Goal: Find specific page/section: Find specific page/section

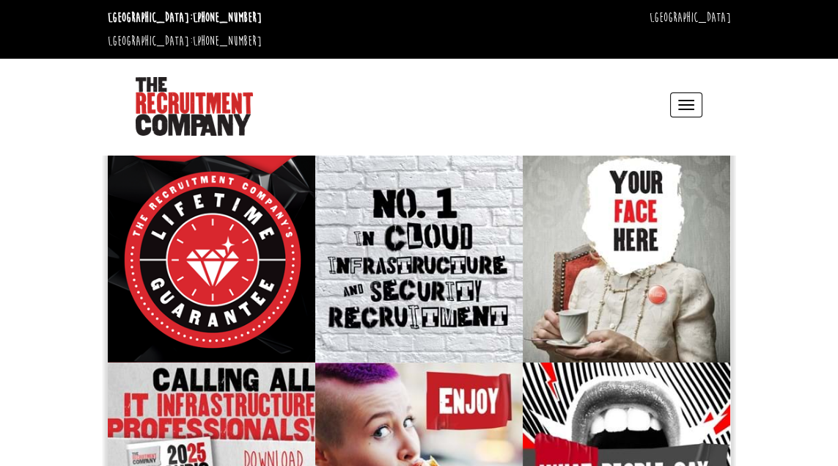
click at [687, 100] on span "button" at bounding box center [686, 100] width 16 height 1
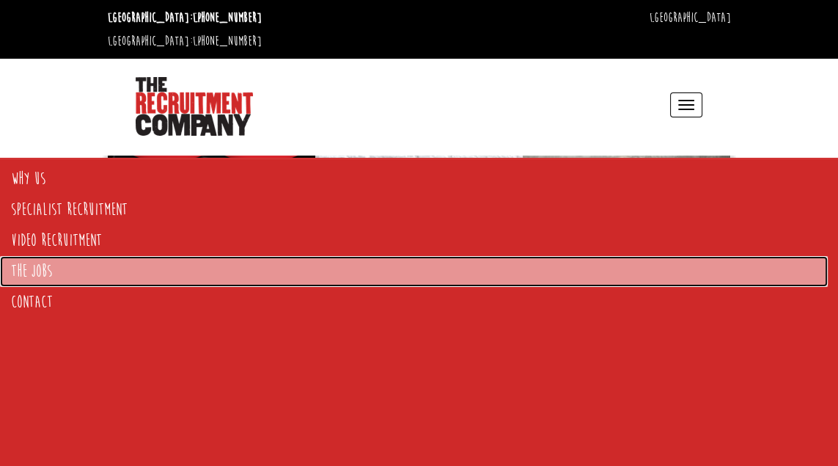
click at [32, 267] on link "The Jobs" at bounding box center [414, 271] width 828 height 31
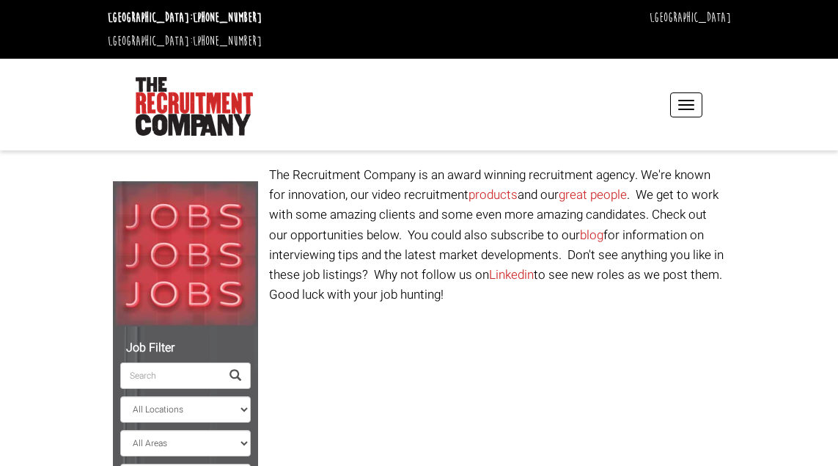
select select "[GEOGRAPHIC_DATA]"
